Goal: Task Accomplishment & Management: Manage account settings

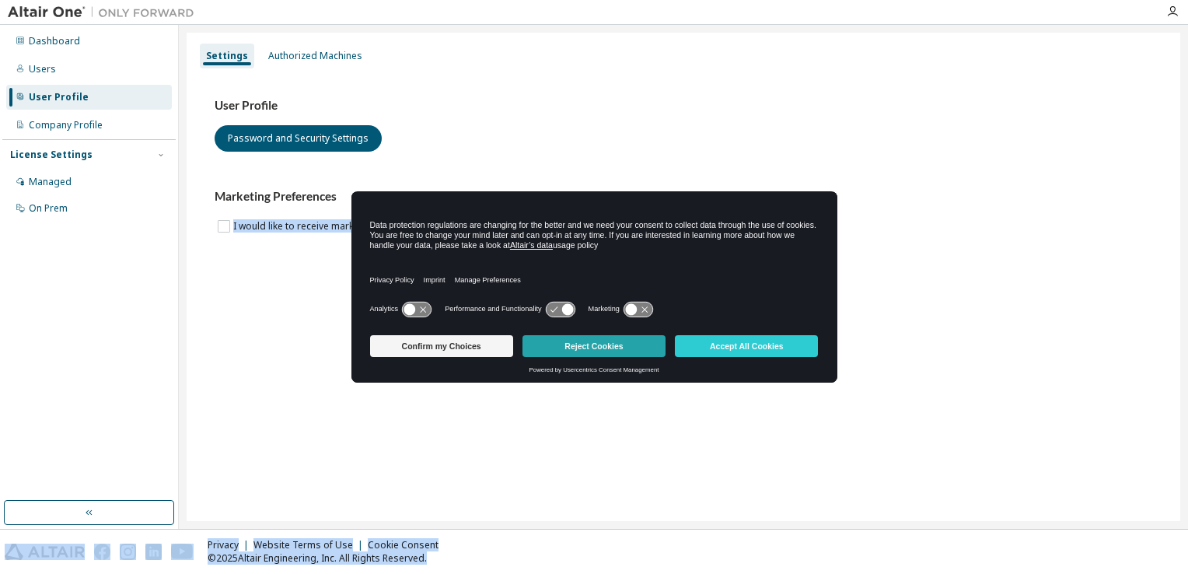
click at [570, 341] on body "Dashboard Users User Profile Company Profile License Settings Managed On Prem S…" at bounding box center [594, 287] width 1188 height 574
drag, startPoint x: 570, startPoint y: 341, endPoint x: 565, endPoint y: 350, distance: 9.7
click at [566, 350] on button "Reject Cookies" at bounding box center [594, 346] width 143 height 22
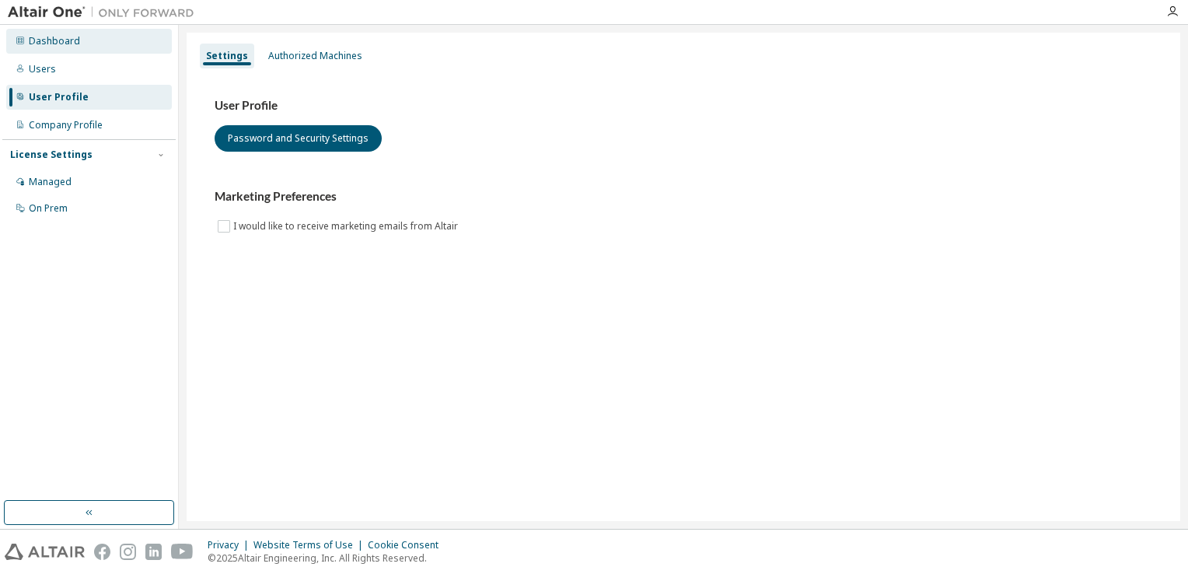
click at [47, 42] on div "Dashboard" at bounding box center [54, 41] width 51 height 12
